Goal: Information Seeking & Learning: Learn about a topic

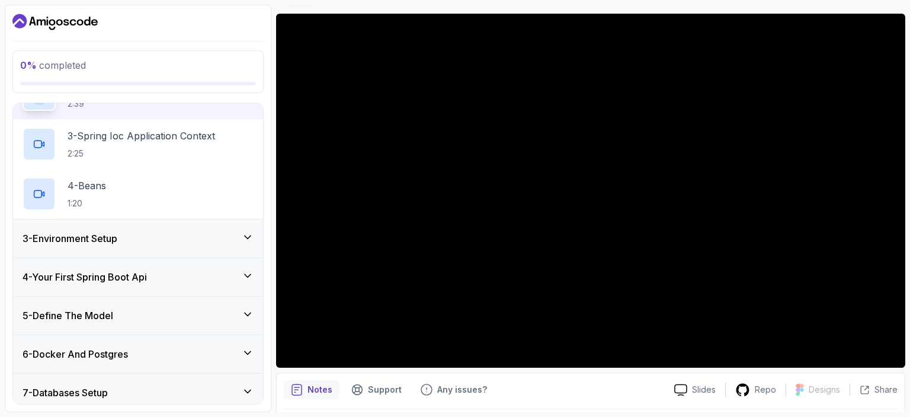
scroll to position [180, 0]
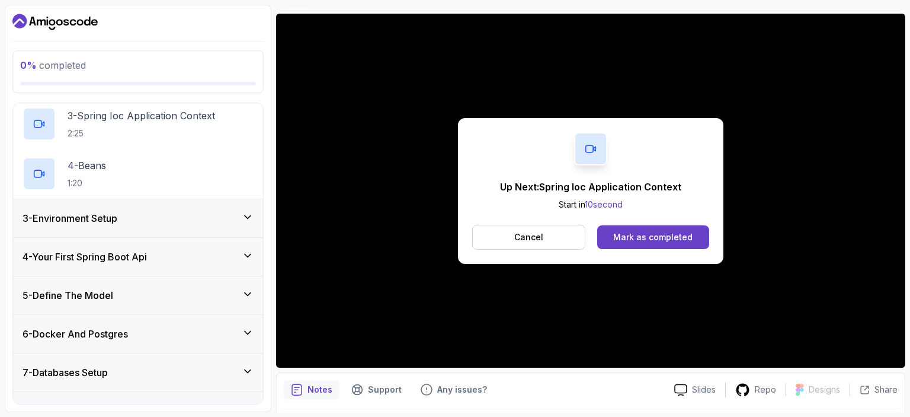
click at [216, 224] on div "3 - Environment Setup" at bounding box center [138, 218] width 231 height 14
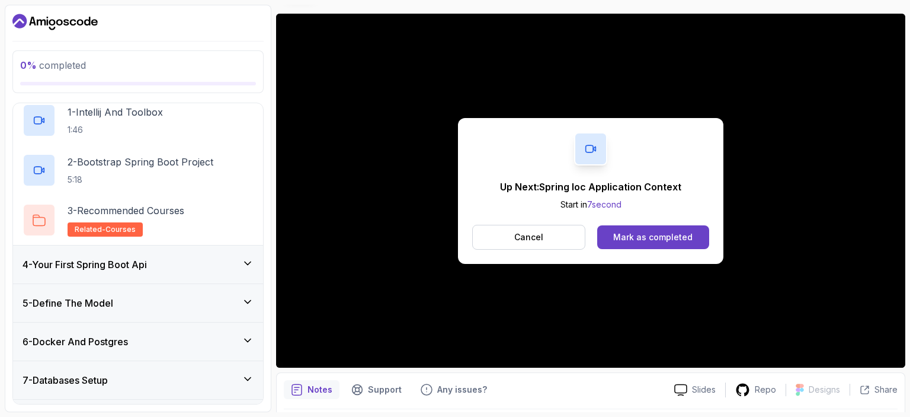
scroll to position [168, 0]
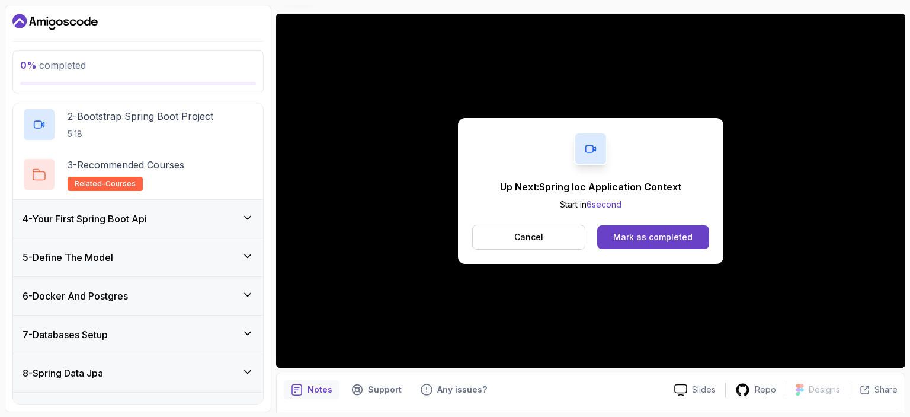
click at [225, 213] on div "4 - Your First Spring Boot Api" at bounding box center [138, 219] width 231 height 14
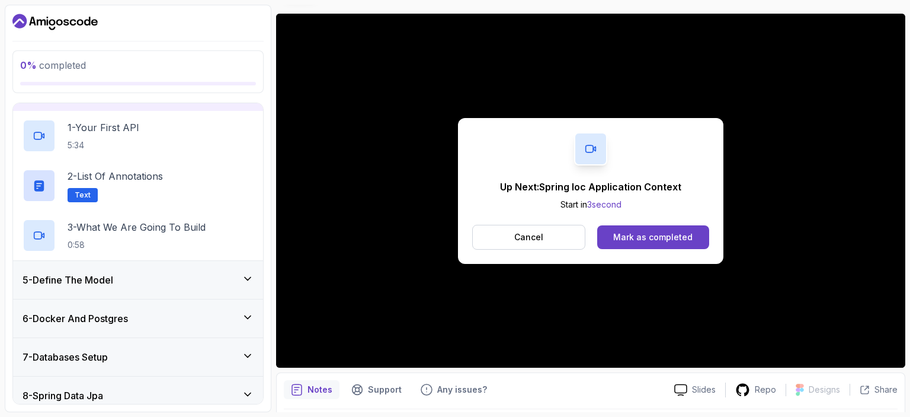
scroll to position [161, 0]
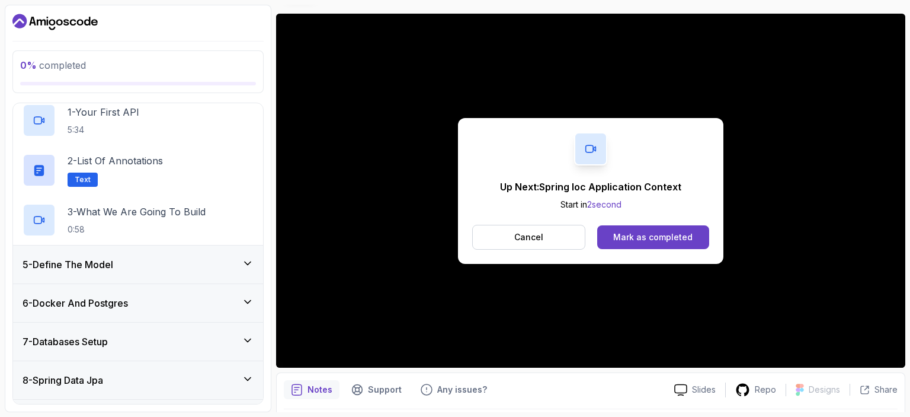
click at [225, 259] on div "5 - Define The Model" at bounding box center [138, 264] width 231 height 14
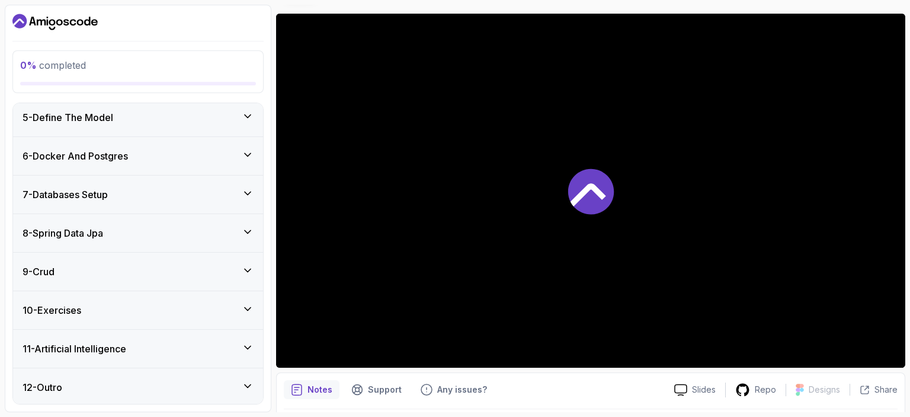
click at [244, 167] on div "6 - Docker And Postgres" at bounding box center [138, 156] width 250 height 38
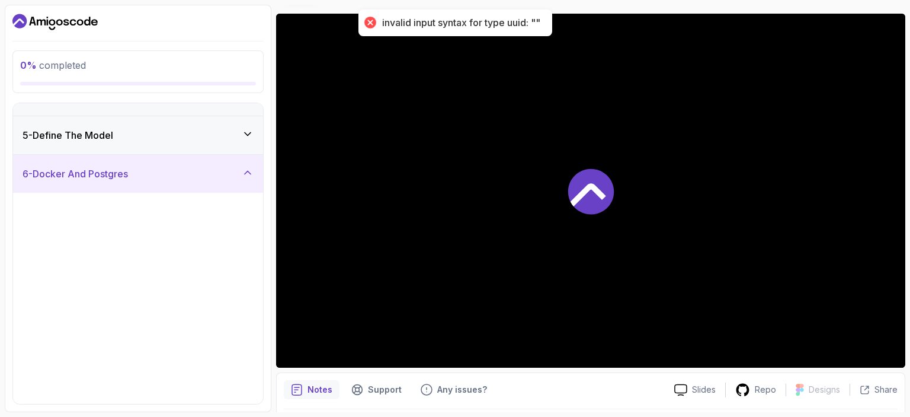
scroll to position [159, 0]
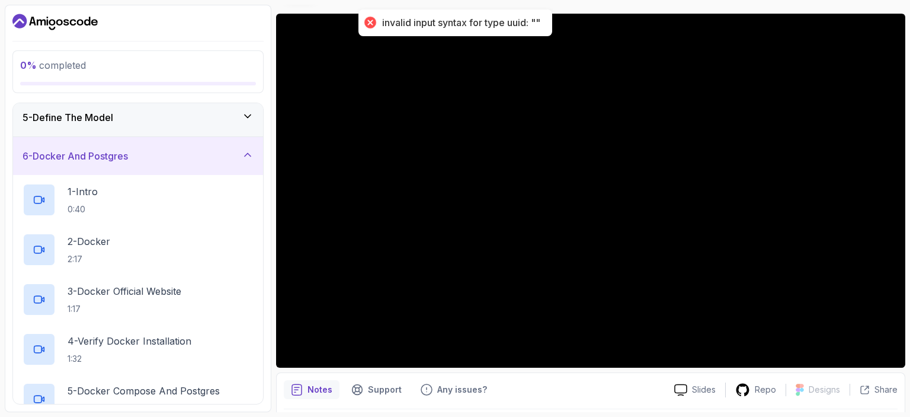
click at [244, 167] on div "6 - Docker And Postgres" at bounding box center [138, 156] width 250 height 38
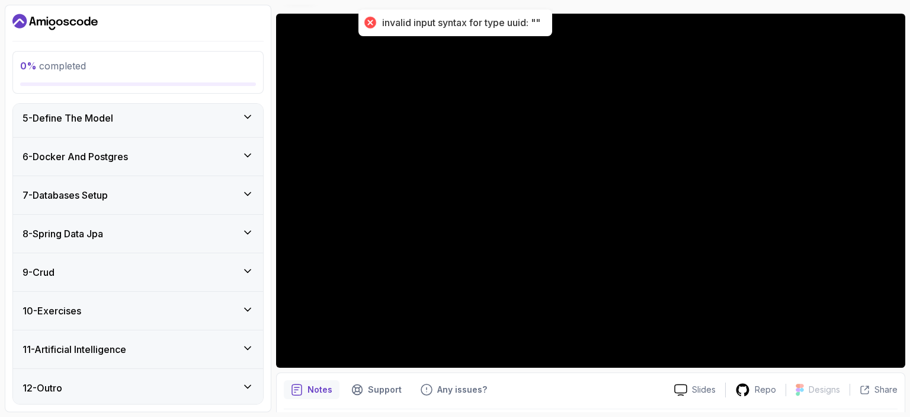
scroll to position [0, 0]
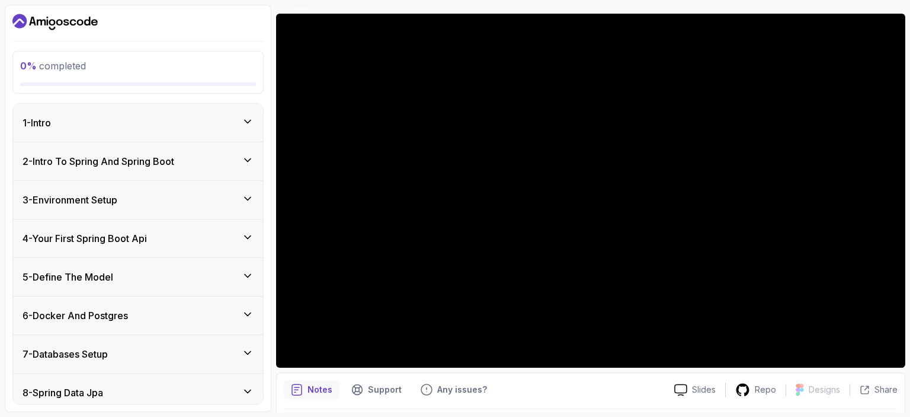
click at [245, 120] on icon at bounding box center [248, 122] width 12 height 12
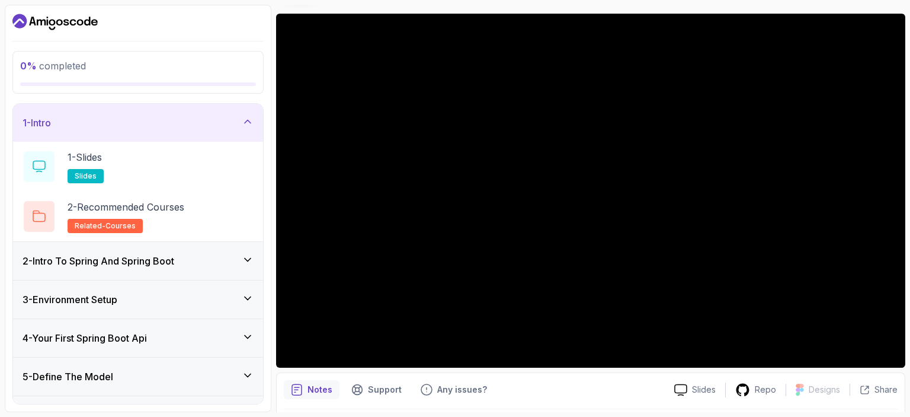
click at [169, 258] on h3 "2 - Intro To Spring And Spring Boot" at bounding box center [99, 261] width 152 height 14
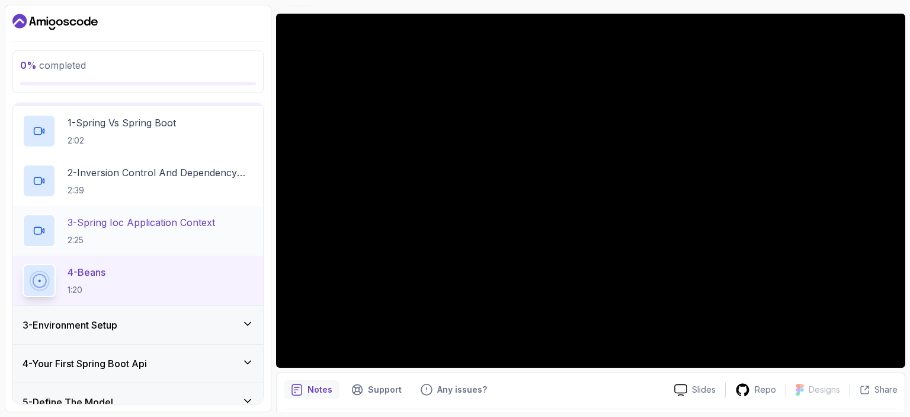
scroll to position [73, 0]
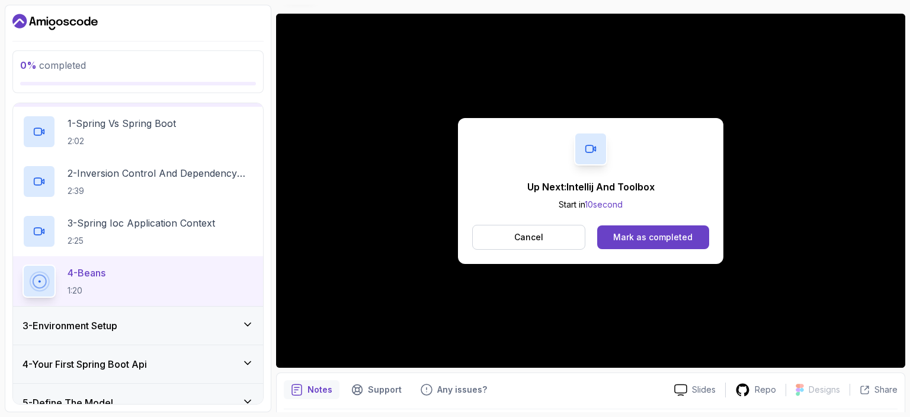
click at [571, 237] on button "Cancel" at bounding box center [528, 237] width 113 height 25
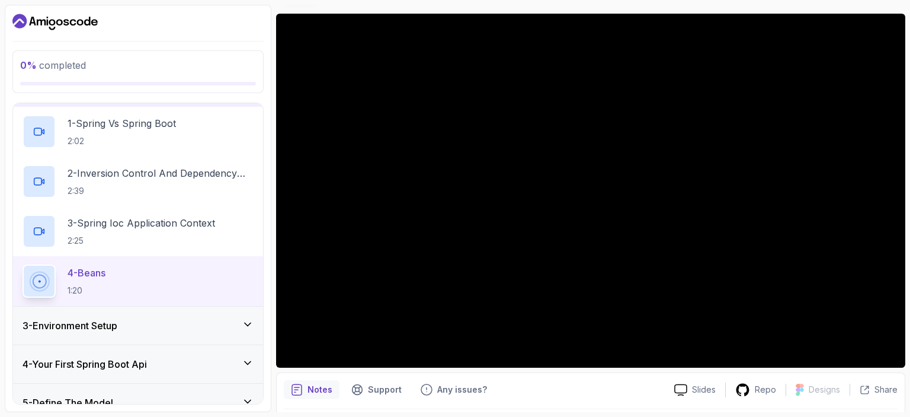
click at [193, 330] on div "3 - Environment Setup" at bounding box center [138, 325] width 231 height 14
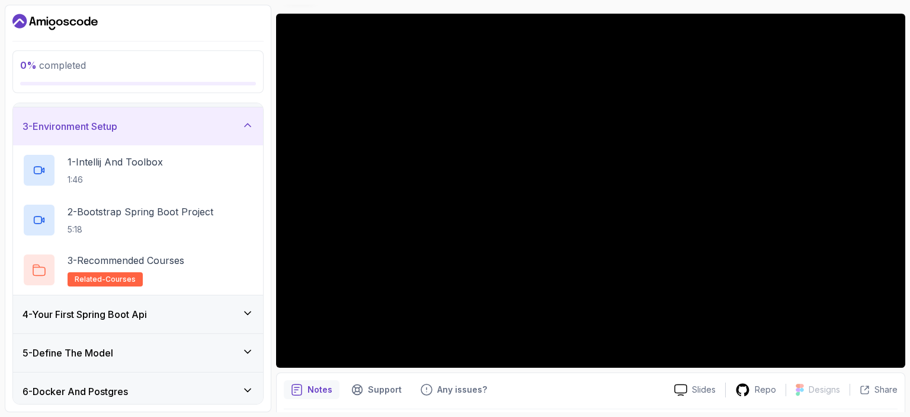
scroll to position [129, 0]
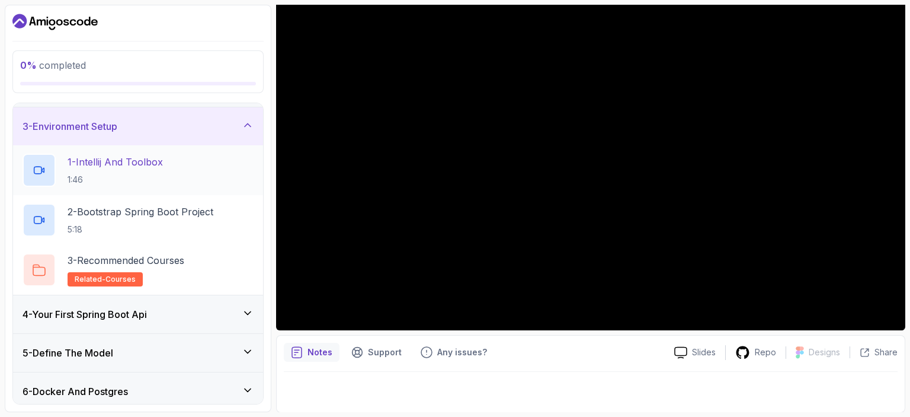
click at [209, 158] on div "1 - Intellij And Toolbox 1:46" at bounding box center [138, 170] width 231 height 33
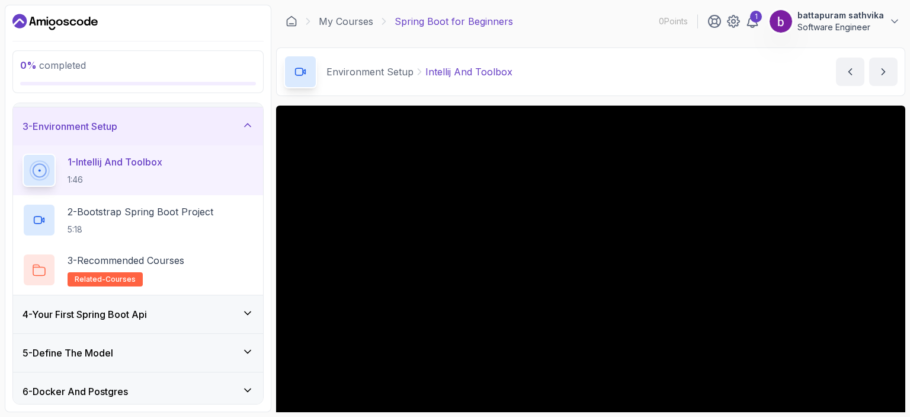
click at [66, 26] on icon "Dashboard" at bounding box center [54, 21] width 85 height 19
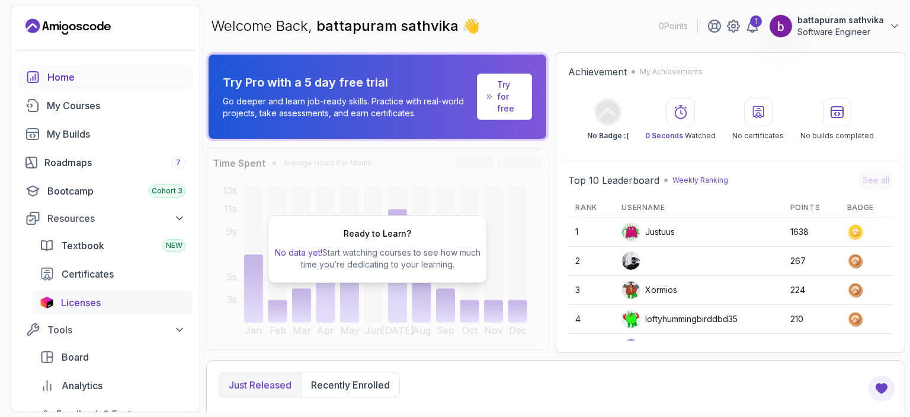
click at [99, 298] on span "Licenses" at bounding box center [81, 302] width 40 height 14
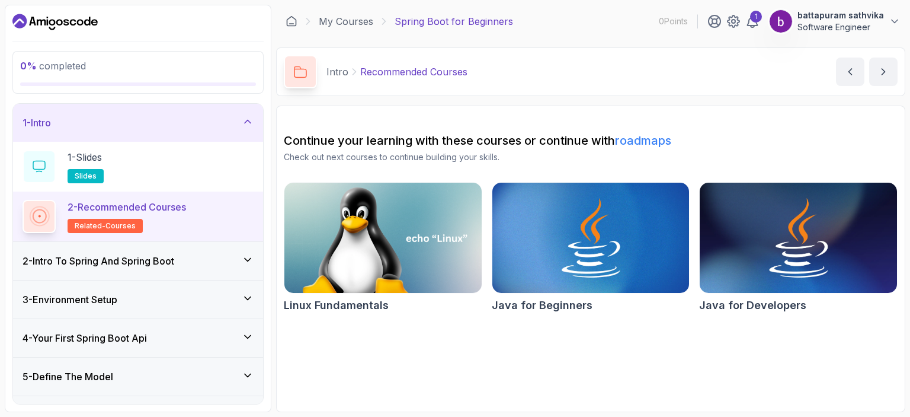
click at [143, 285] on div "3 - Environment Setup" at bounding box center [138, 299] width 250 height 38
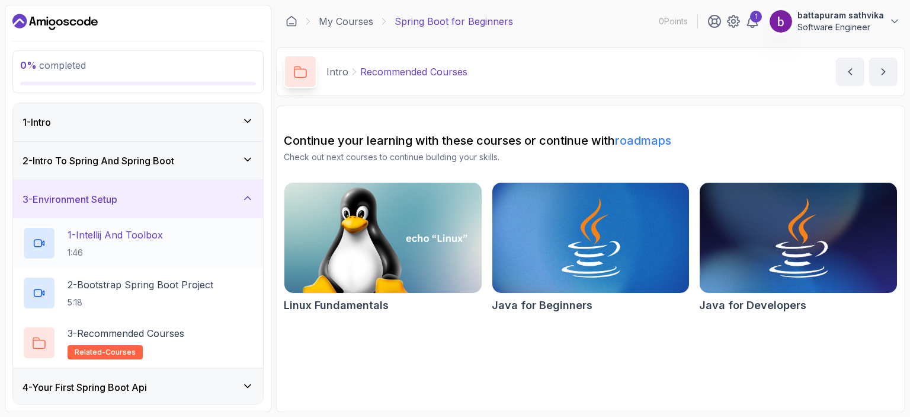
click at [159, 234] on p "1 - Intellij And Toolbox" at bounding box center [115, 235] width 95 height 14
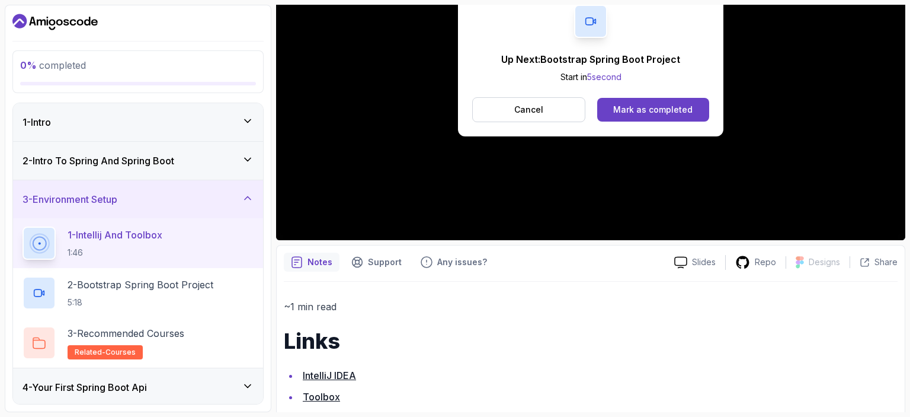
scroll to position [220, 0]
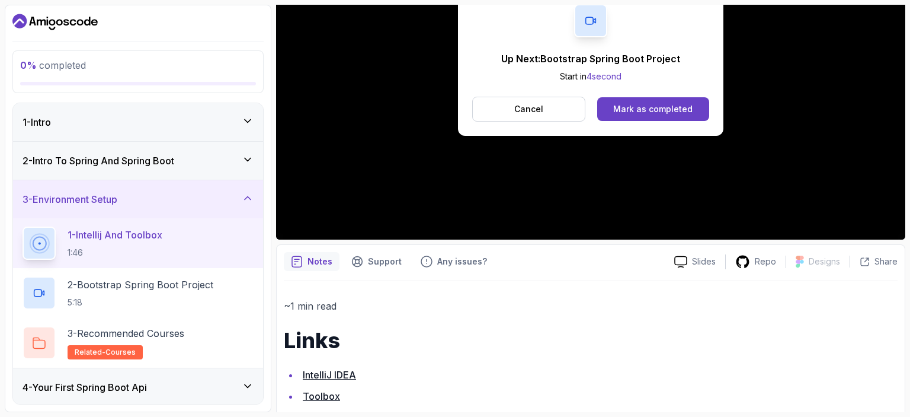
click at [322, 370] on link "IntelliJ IDEA" at bounding box center [329, 375] width 53 height 12
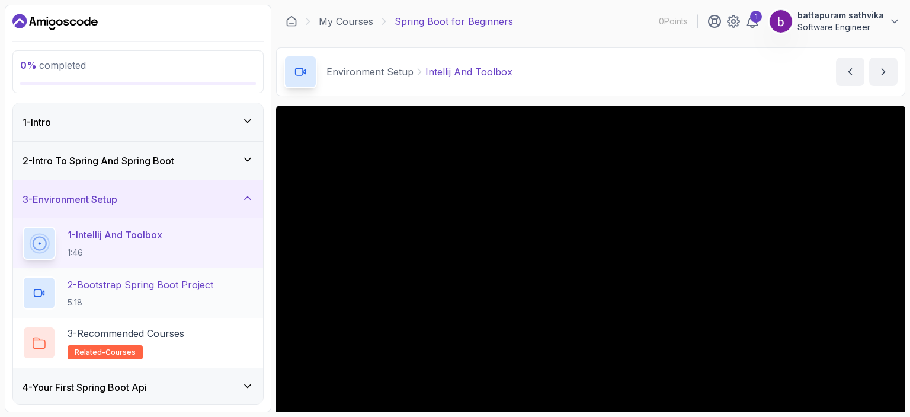
click at [190, 289] on p "2 - Bootstrap Spring Boot Project" at bounding box center [141, 284] width 146 height 14
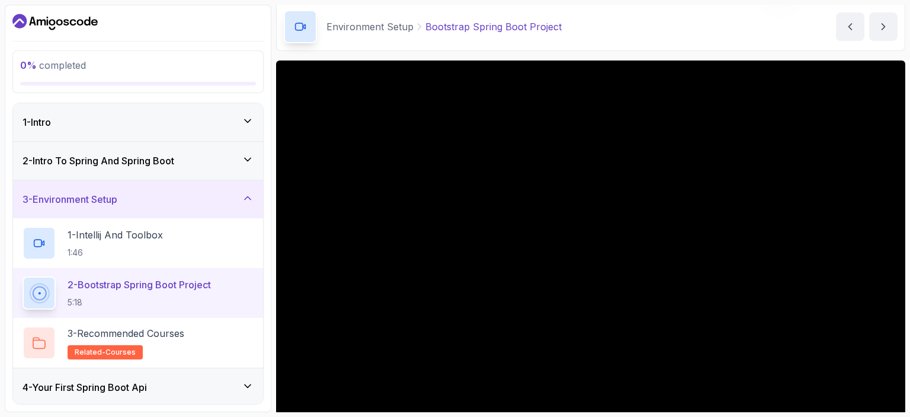
scroll to position [47, 0]
